Goal: Task Accomplishment & Management: Use online tool/utility

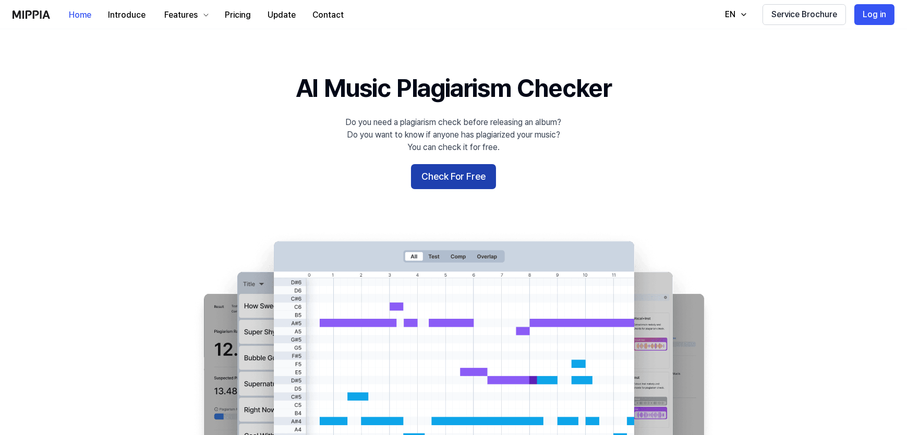
click at [451, 174] on button "Check For Free" at bounding box center [453, 176] width 85 height 25
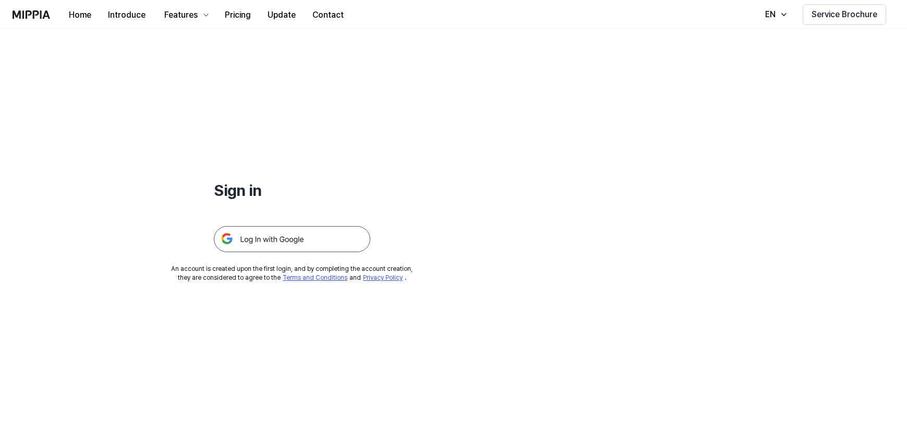
click at [283, 246] on img at bounding box center [292, 239] width 156 height 26
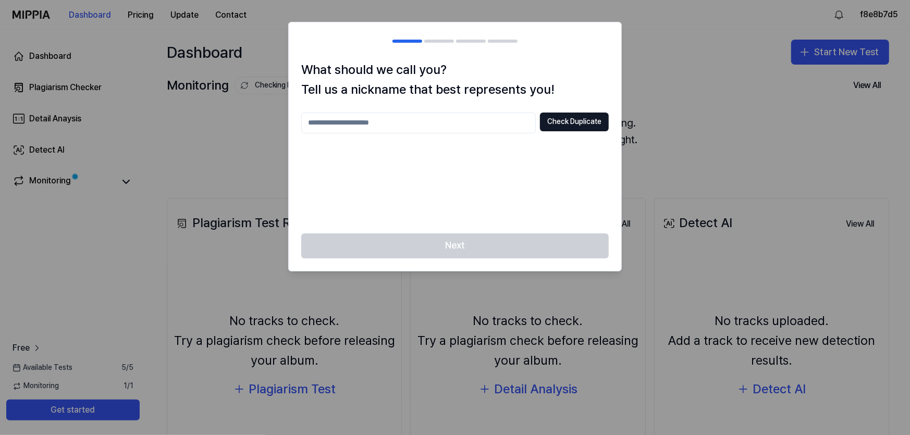
click at [428, 114] on input "text" at bounding box center [418, 123] width 235 height 21
type input "*****"
click at [582, 126] on button "Check Duplicate" at bounding box center [574, 122] width 69 height 19
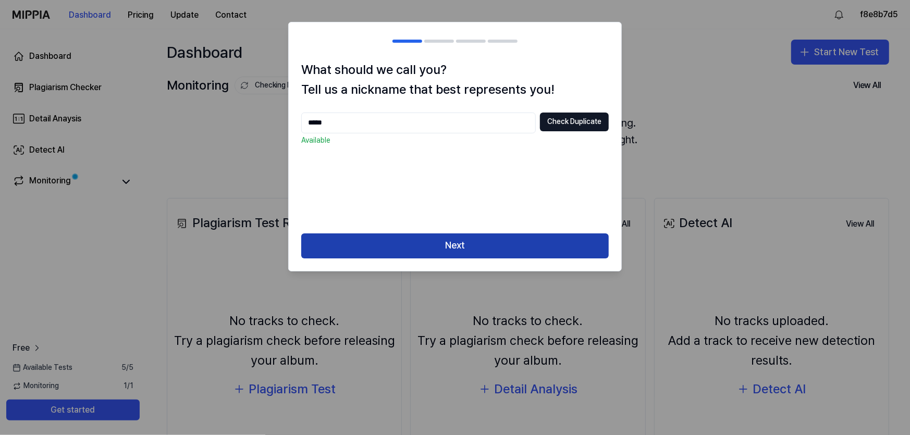
click at [475, 245] on button "Next" at bounding box center [455, 246] width 308 height 25
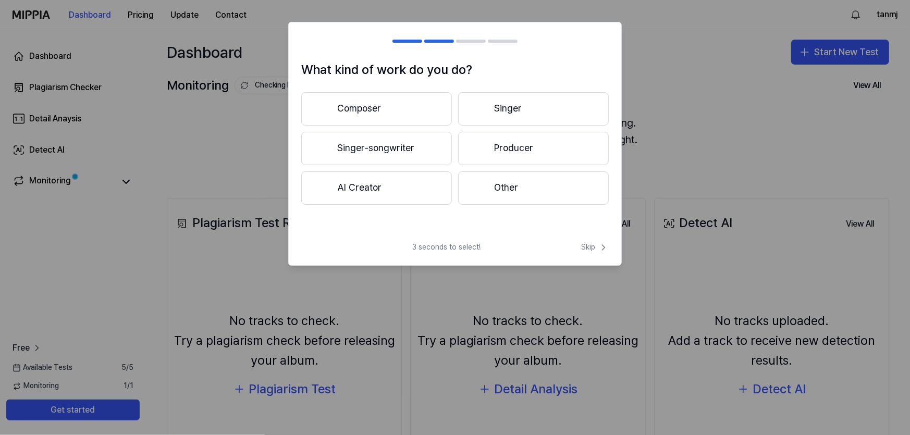
click at [371, 103] on button "Composer" at bounding box center [376, 108] width 151 height 33
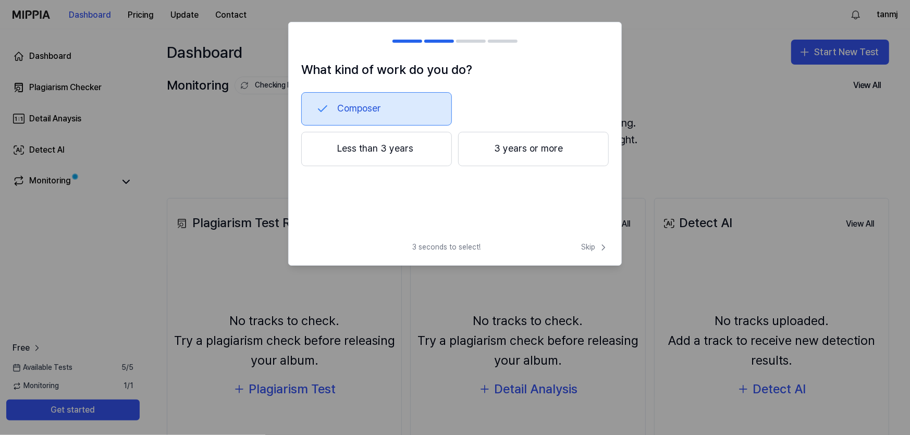
drag, startPoint x: 435, startPoint y: 37, endPoint x: 413, endPoint y: 43, distance: 22.9
click at [433, 39] on h2 at bounding box center [455, 41] width 333 height 38
click at [413, 43] on h2 at bounding box center [455, 41] width 333 height 38
click at [422, 250] on span "3 seconds to select!" at bounding box center [446, 247] width 68 height 10
click at [238, 176] on div at bounding box center [455, 217] width 910 height 435
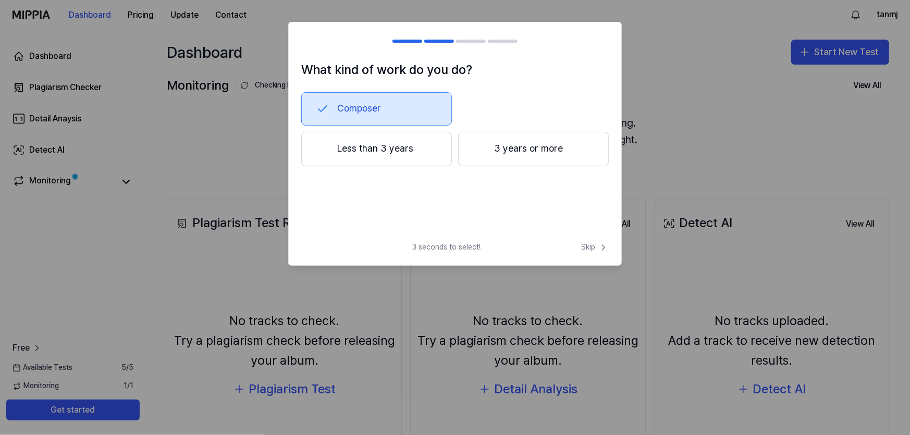
click at [238, 176] on div at bounding box center [455, 217] width 910 height 435
click at [587, 245] on span "Skip" at bounding box center [595, 247] width 28 height 10
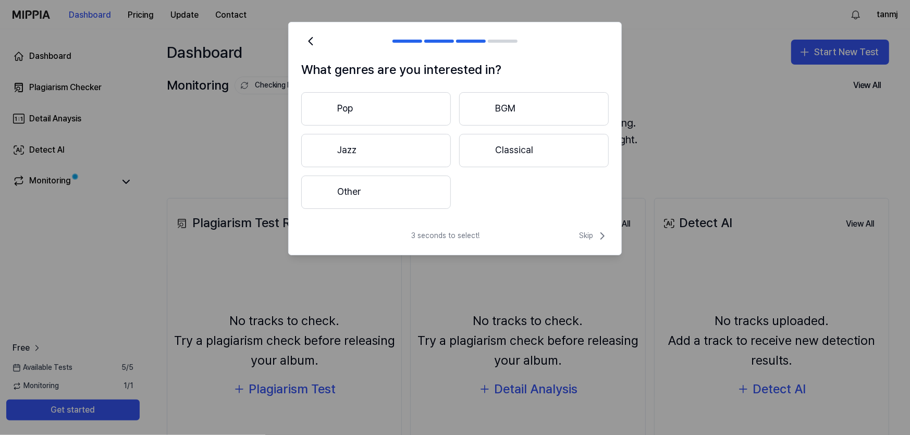
click at [410, 185] on button "Other" at bounding box center [376, 192] width 150 height 33
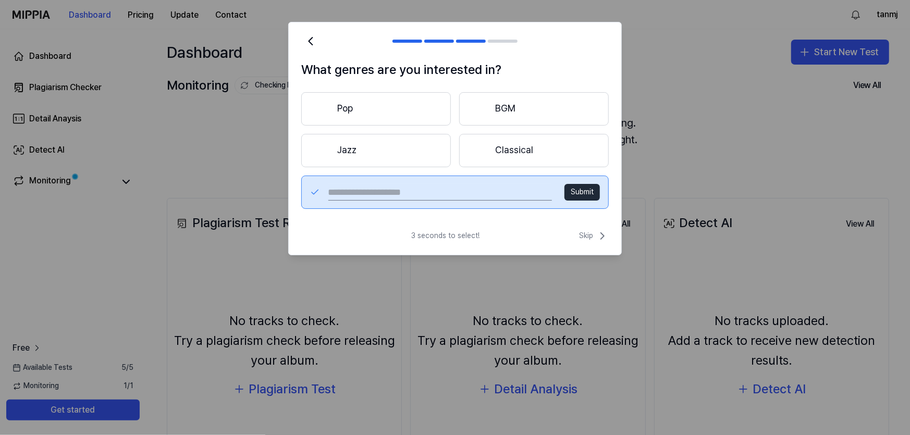
click at [398, 192] on input "text" at bounding box center [441, 192] width 224 height 17
type input "**********"
click at [580, 187] on button "Submit" at bounding box center [582, 192] width 35 height 17
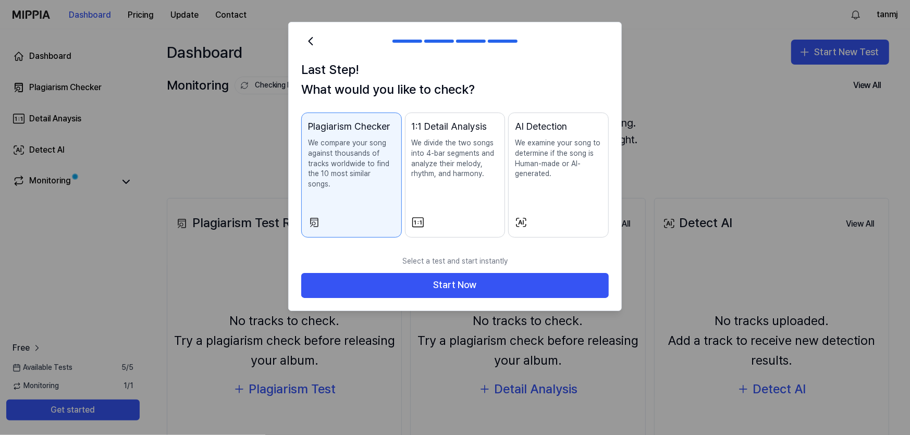
click at [555, 172] on p "We examine your song to determine if the song is Human-made or AI-generated." at bounding box center [558, 158] width 87 height 41
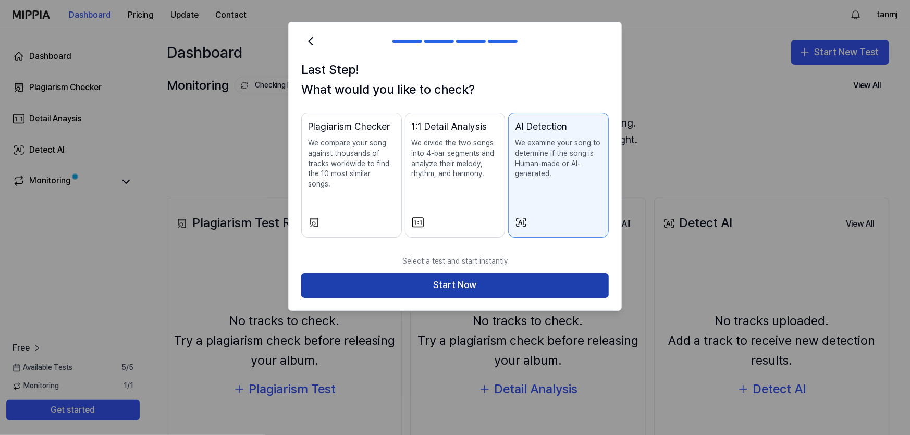
click at [467, 273] on button "Start Now" at bounding box center [455, 285] width 308 height 25
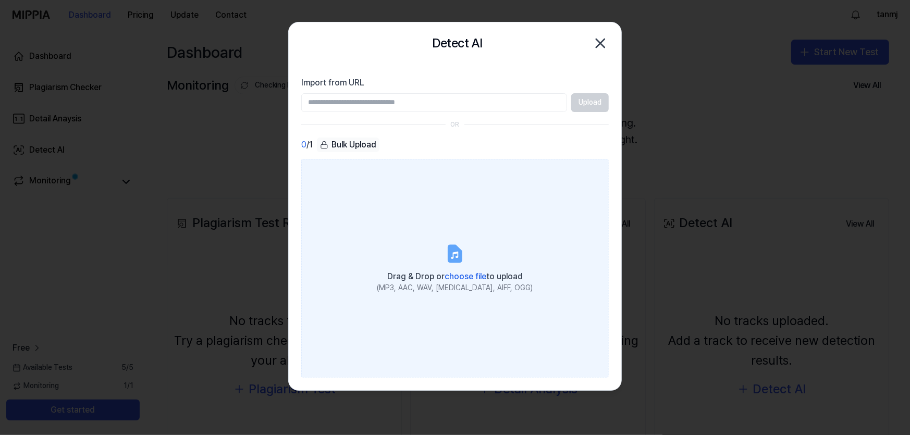
click at [432, 234] on label "Drag & Drop or choose file to upload (MP3, AAC, WAV, FLAC, AIFF, OGG)" at bounding box center [455, 268] width 308 height 219
click at [0, 0] on input "Drag & Drop or choose file to upload (MP3, AAC, WAV, FLAC, AIFF, OGG)" at bounding box center [0, 0] width 0 height 0
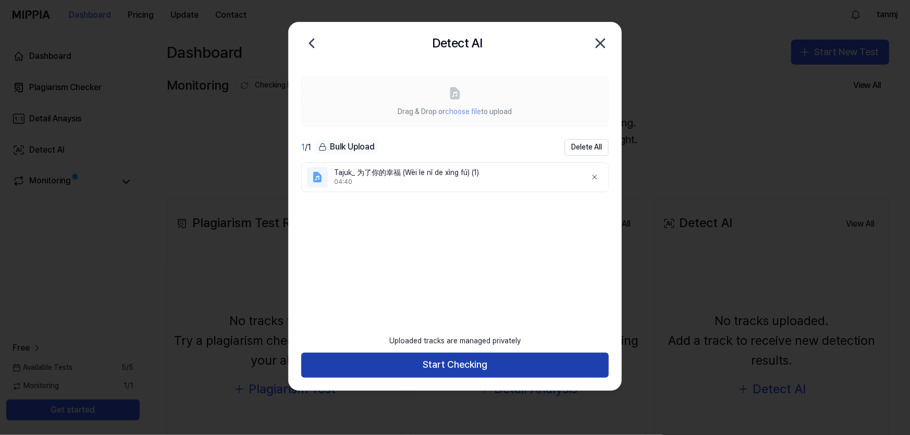
click at [458, 367] on button "Start Checking" at bounding box center [455, 365] width 308 height 25
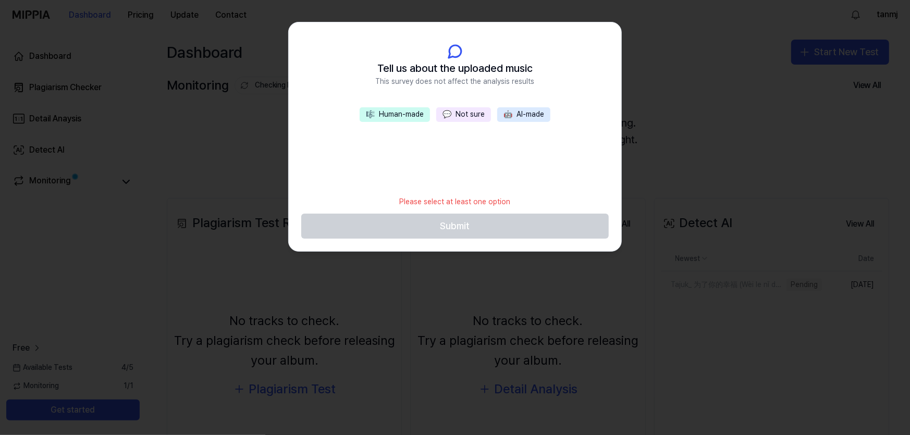
click at [517, 118] on button "🤖 AI-made" at bounding box center [523, 114] width 53 height 15
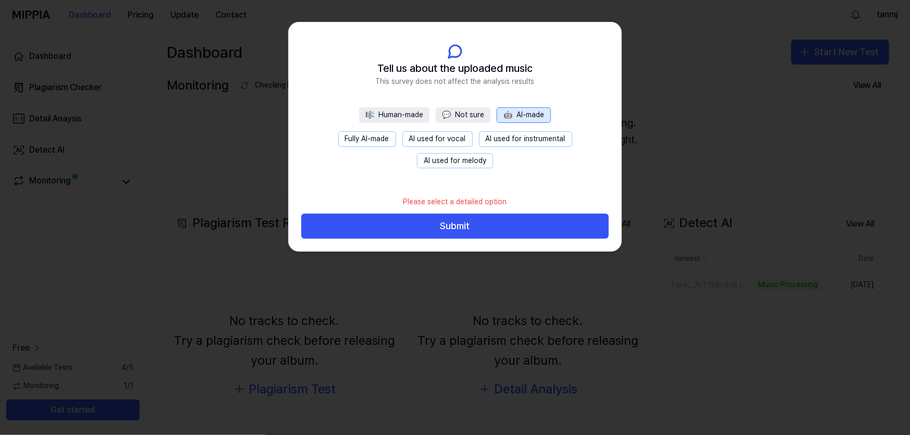
click at [392, 138] on button "Fully AI-made" at bounding box center [367, 139] width 58 height 16
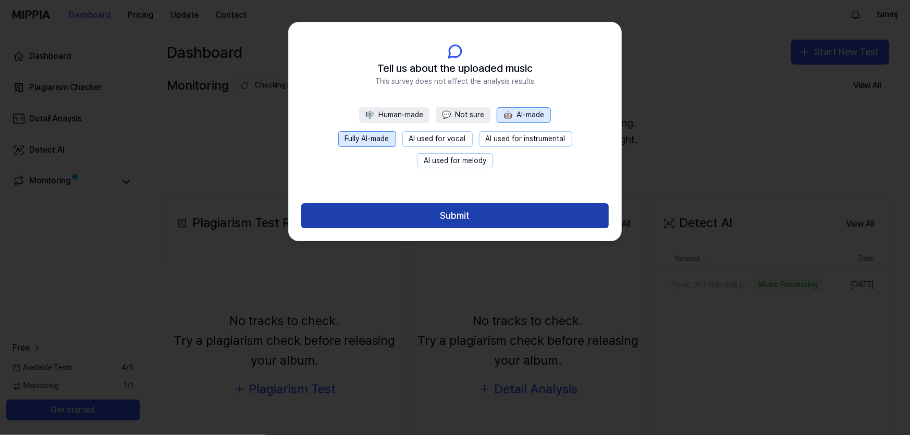
click at [422, 217] on button "Submit" at bounding box center [455, 215] width 308 height 25
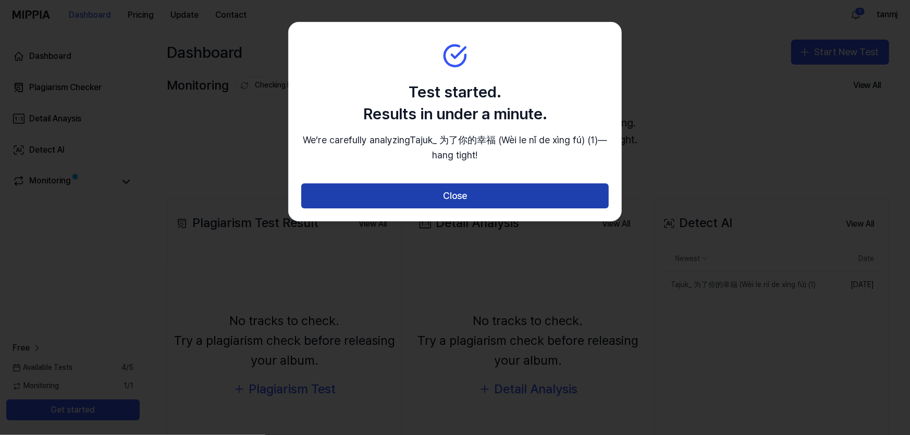
click at [449, 190] on button "Close" at bounding box center [455, 196] width 308 height 25
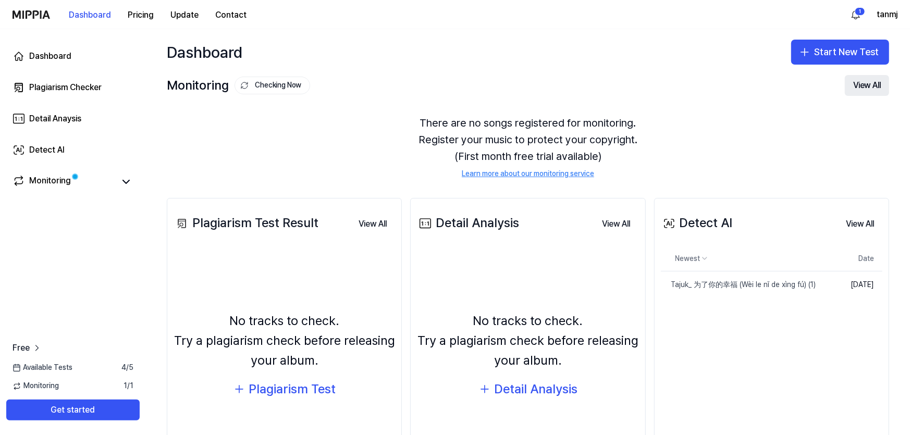
click at [857, 83] on button "View All" at bounding box center [867, 85] width 44 height 21
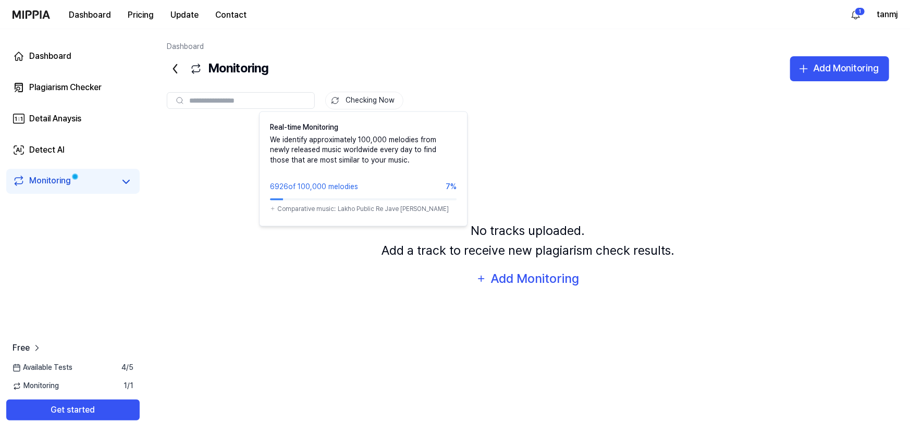
click at [367, 105] on button "Checking Now" at bounding box center [364, 101] width 78 height 18
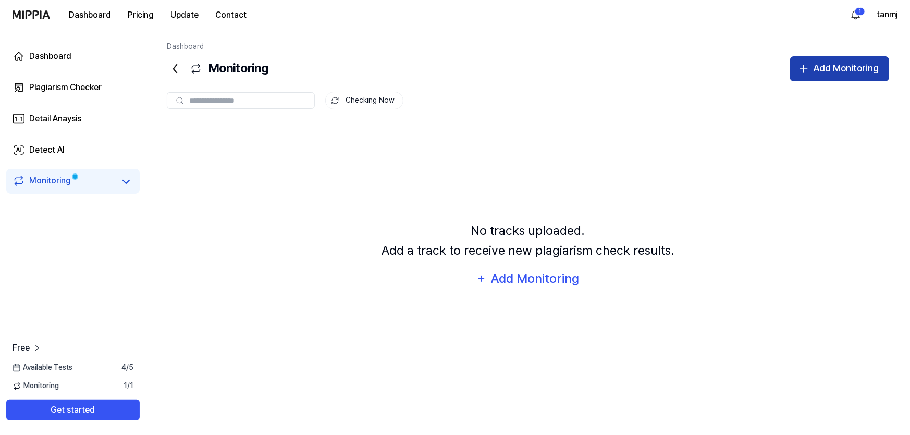
click at [828, 70] on div "Add Monitoring" at bounding box center [846, 68] width 66 height 15
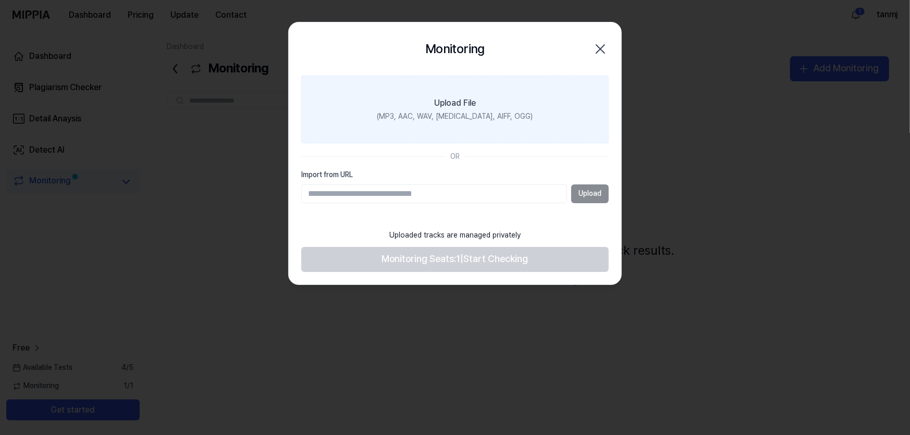
click at [450, 108] on div "Upload File" at bounding box center [455, 103] width 42 height 13
click at [0, 0] on input "Upload File (MP3, AAC, WAV, [MEDICAL_DATA], AIFF, OGG)" at bounding box center [0, 0] width 0 height 0
click at [450, 108] on div "Upload File" at bounding box center [455, 103] width 42 height 13
click at [0, 0] on input "Upload File (MP3, AAC, WAV, [MEDICAL_DATA], AIFF, OGG)" at bounding box center [0, 0] width 0 height 0
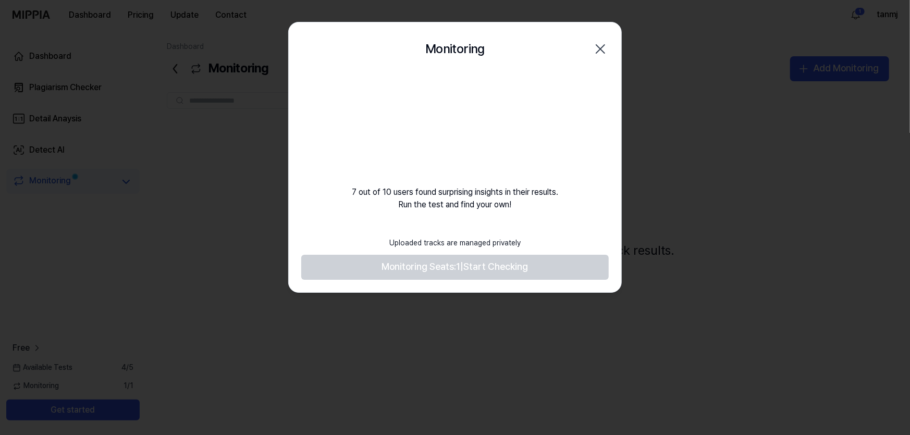
click at [599, 46] on icon "button" at bounding box center [600, 49] width 17 height 17
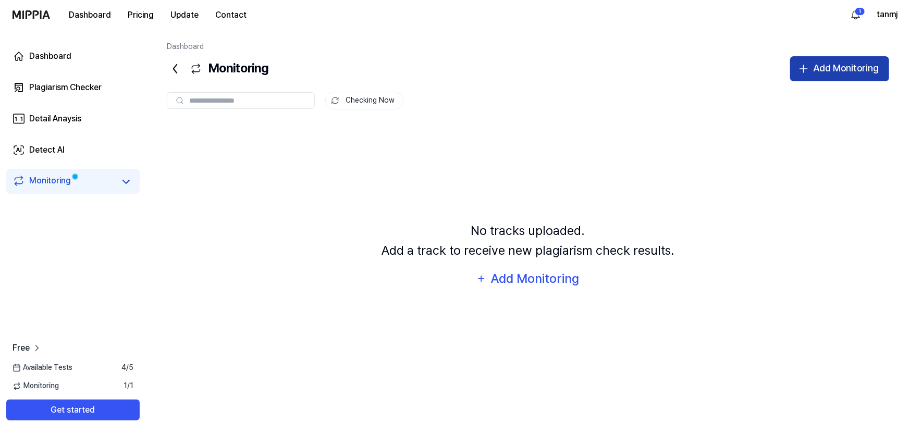
click at [808, 67] on icon "button" at bounding box center [804, 69] width 13 height 13
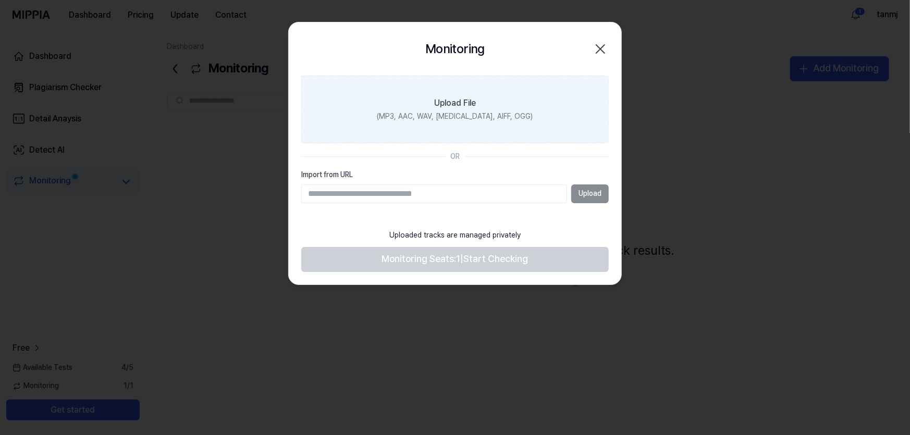
click at [432, 109] on label "Upload File (MP3, AAC, WAV, [MEDICAL_DATA], AIFF, OGG)" at bounding box center [455, 110] width 308 height 68
click at [0, 0] on input "Upload File (MP3, AAC, WAV, [MEDICAL_DATA], AIFF, OGG)" at bounding box center [0, 0] width 0 height 0
click at [432, 109] on label "Upload File (MP3, AAC, WAV, [MEDICAL_DATA], AIFF, OGG)" at bounding box center [455, 110] width 308 height 68
click at [0, 0] on input "Upload File (MP3, AAC, WAV, [MEDICAL_DATA], AIFF, OGG)" at bounding box center [0, 0] width 0 height 0
click at [503, 107] on label "Upload File (MP3, AAC, WAV, [MEDICAL_DATA], AIFF, OGG)" at bounding box center [455, 110] width 308 height 68
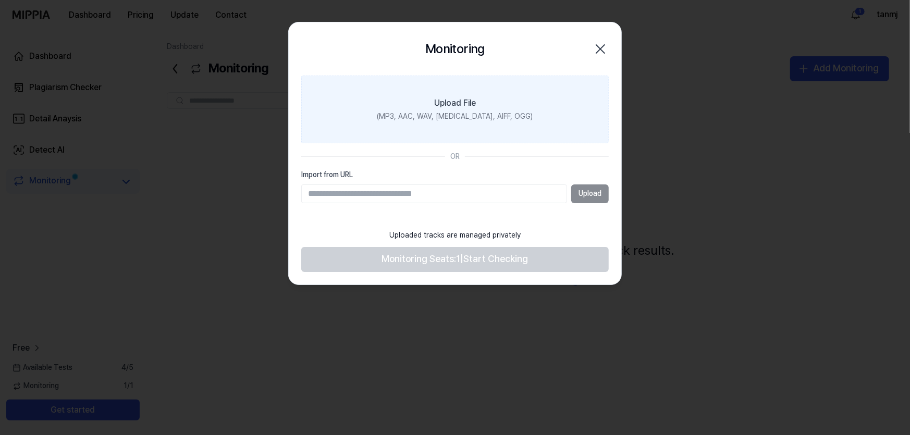
click at [0, 0] on input "Upload File (MP3, AAC, WAV, [MEDICAL_DATA], AIFF, OGG)" at bounding box center [0, 0] width 0 height 0
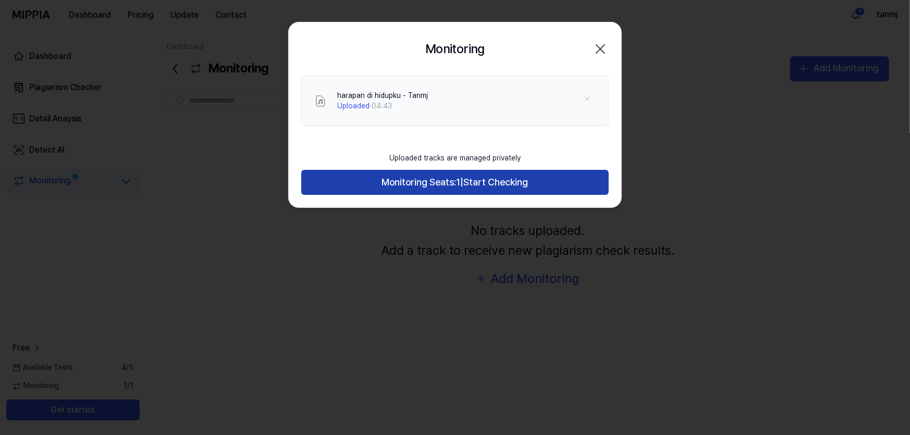
click at [524, 179] on span "Start Checking" at bounding box center [496, 182] width 65 height 15
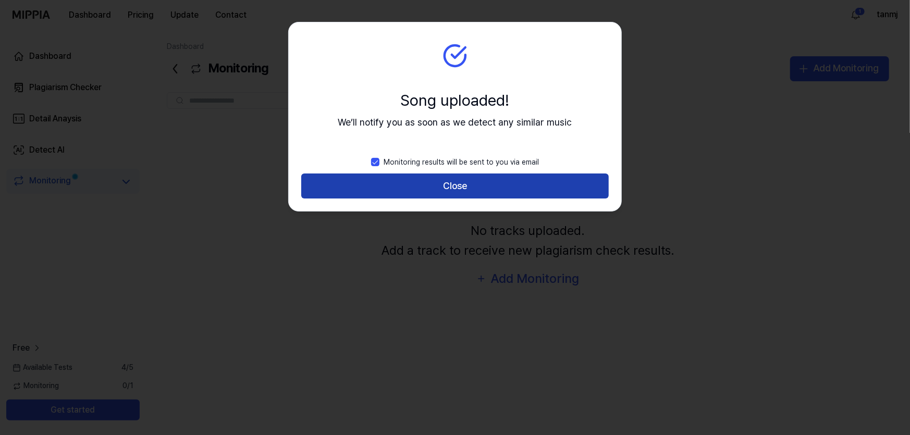
click at [499, 192] on button "Close" at bounding box center [455, 186] width 308 height 25
